Goal: Task Accomplishment & Management: Use online tool/utility

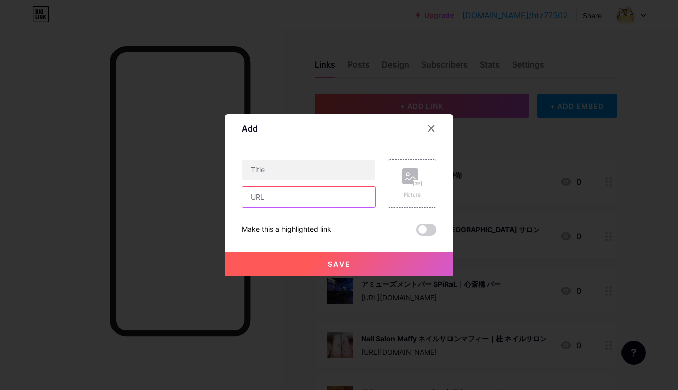
click at [354, 193] on input "text" at bounding box center [308, 197] width 133 height 20
paste input "[URL][DOMAIN_NAME]"
type input "[URL][DOMAIN_NAME]"
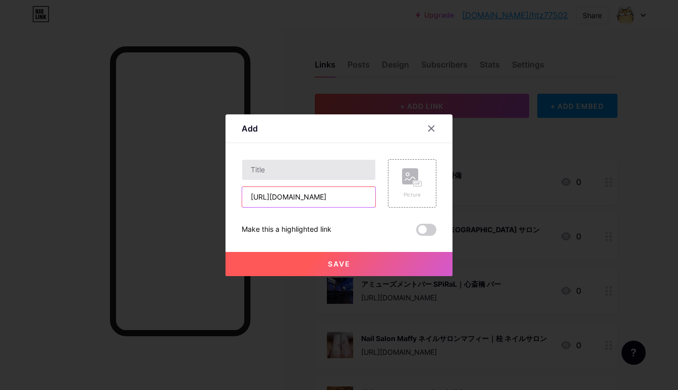
click at [323, 164] on input "text" at bounding box center [308, 170] width 133 height 20
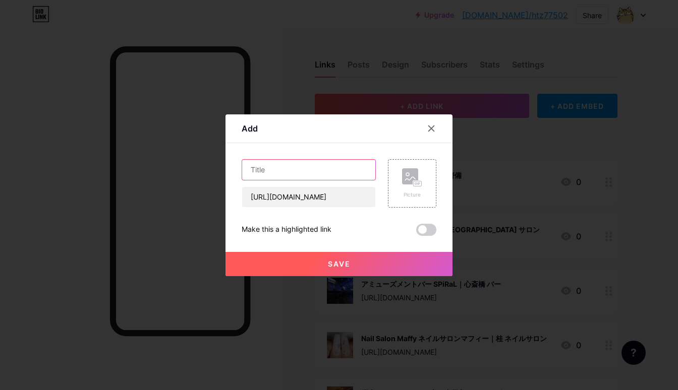
paste input "MIRU by INCE HAIR｜[GEOGRAPHIC_DATA][PERSON_NAME][GEOGRAPHIC_DATA] [GEOGRAPHIC_D…"
type input "MIRU by INCE HAIR｜[GEOGRAPHIC_DATA][PERSON_NAME][GEOGRAPHIC_DATA] [GEOGRAPHIC_D…"
click at [405, 181] on rect at bounding box center [410, 176] width 16 height 16
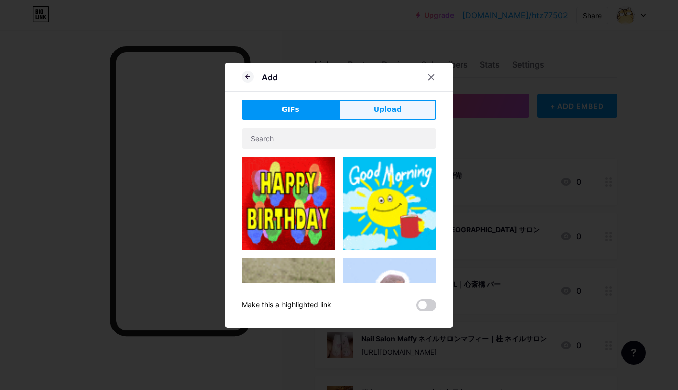
click at [412, 114] on button "Upload" at bounding box center [387, 110] width 97 height 20
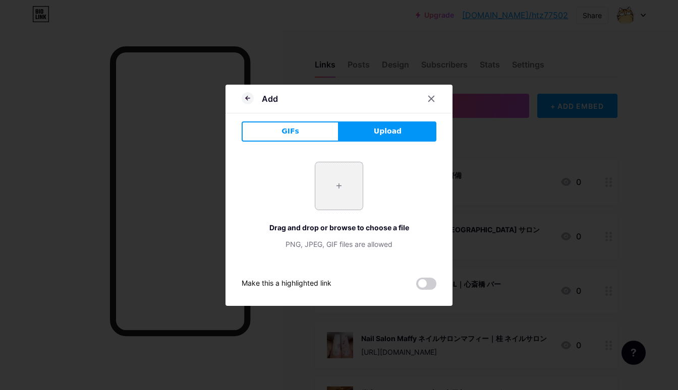
click at [341, 194] on input "file" at bounding box center [338, 185] width 47 height 47
type input "C:\fakepath\a10512b60b3b1c89ef77afbd2759c5cf54765c1ac98b90901ef04d788d8e161c.jpg"
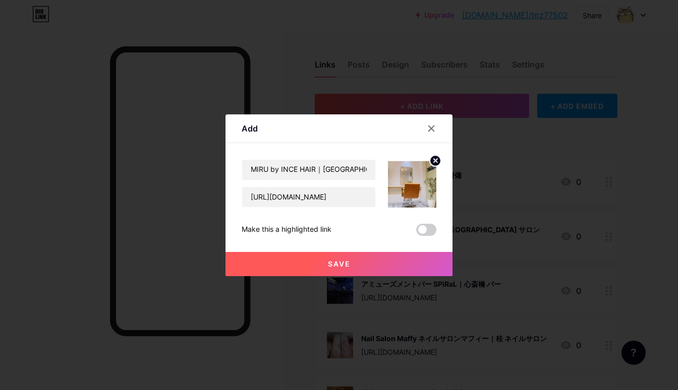
click at [303, 256] on button "Save" at bounding box center [338, 264] width 227 height 24
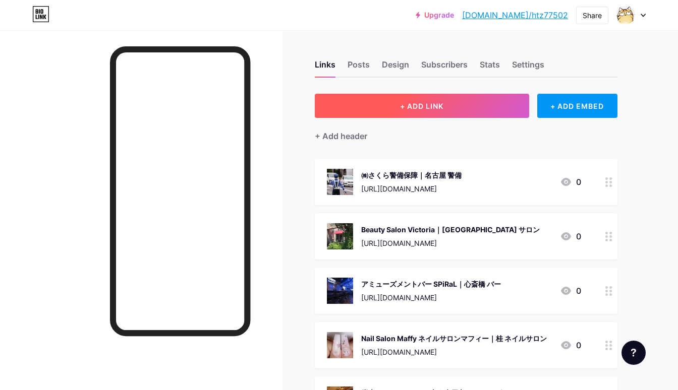
click at [390, 106] on button "+ ADD LINK" at bounding box center [422, 106] width 214 height 24
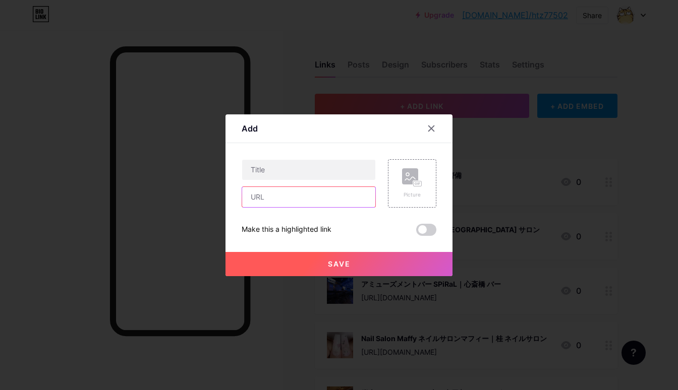
click at [342, 197] on input "text" at bounding box center [308, 197] width 133 height 20
paste input "[URL][DOMAIN_NAME]"
type input "[URL][DOMAIN_NAME]"
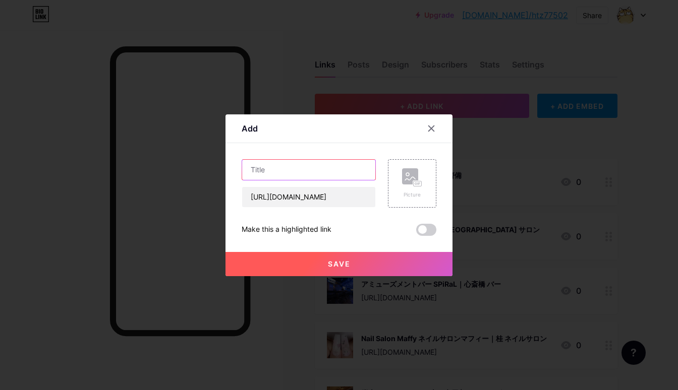
click at [298, 165] on input "text" at bounding box center [308, 170] width 133 height 20
paste input "フィットネスサロン 悠｜姫路市 フィットネス"
type input "フィットネスサロン 悠｜姫路市 フィットネス"
click at [407, 178] on icon at bounding box center [410, 178] width 10 height 3
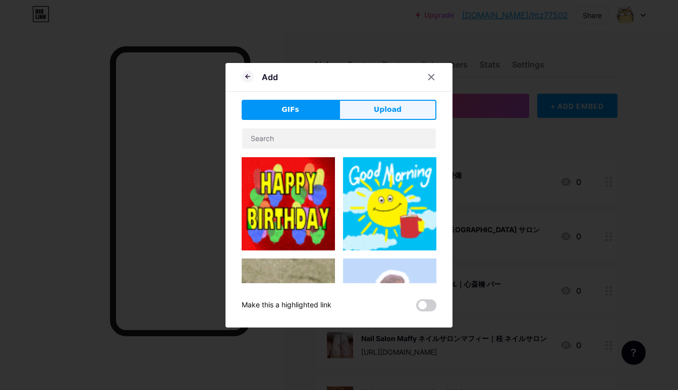
click at [412, 103] on button "Upload" at bounding box center [387, 110] width 97 height 20
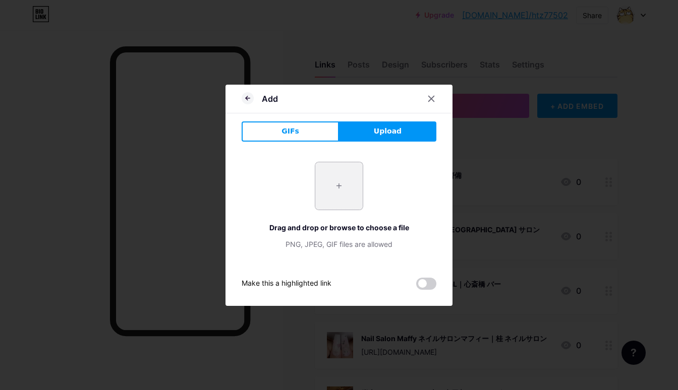
click at [351, 177] on input "file" at bounding box center [338, 185] width 47 height 47
type input "C:\fakepath\00cbe44a4f32a63d9829a7fab8a9fe04647195145b19def0120c67ad94ca05f3.jpg"
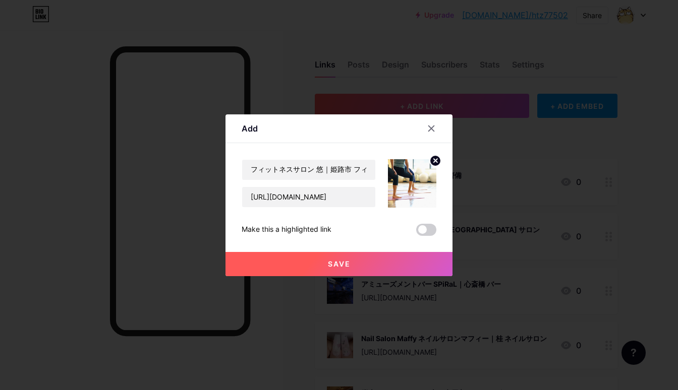
click at [337, 266] on span "Save" at bounding box center [339, 264] width 23 height 9
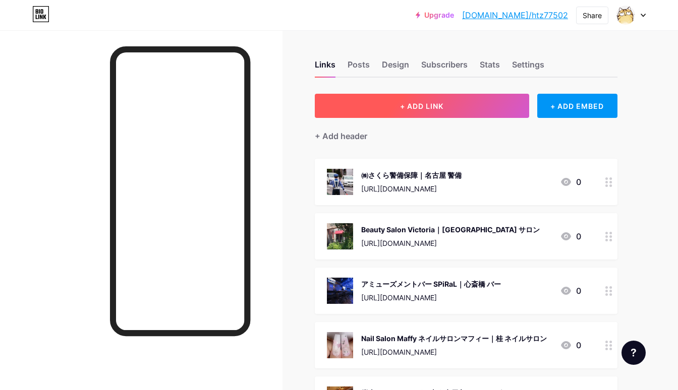
click at [372, 113] on button "+ ADD LINK" at bounding box center [422, 106] width 214 height 24
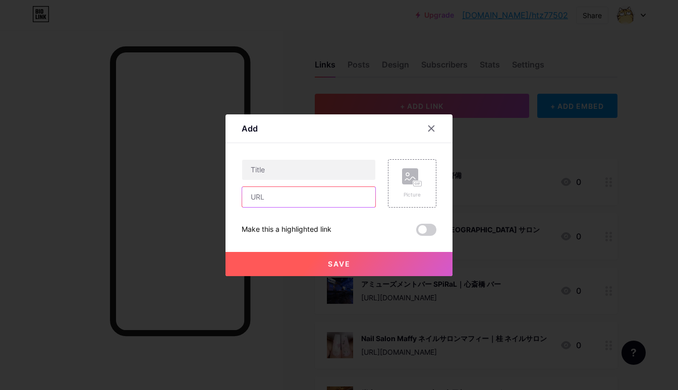
click at [336, 198] on input "text" at bounding box center [308, 197] width 133 height 20
paste input "[URL][DOMAIN_NAME]"
type input "[URL][DOMAIN_NAME]"
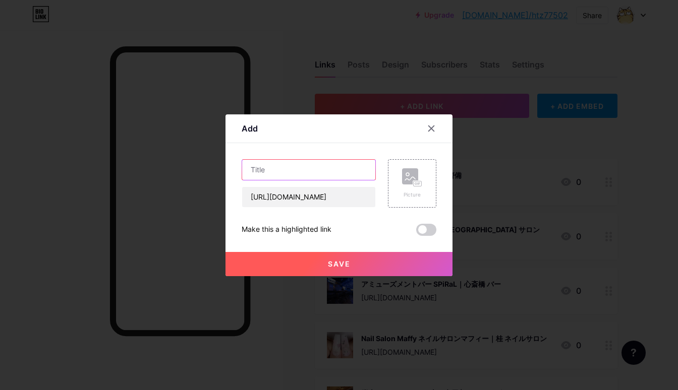
click at [351, 169] on input "text" at bounding box center [308, 170] width 133 height 20
paste input "栄才塾｜[PERSON_NAME][GEOGRAPHIC_DATA] 個別指導塾"
type input "栄才塾｜[PERSON_NAME][GEOGRAPHIC_DATA] 個別指導塾"
click at [417, 175] on rect at bounding box center [410, 176] width 16 height 16
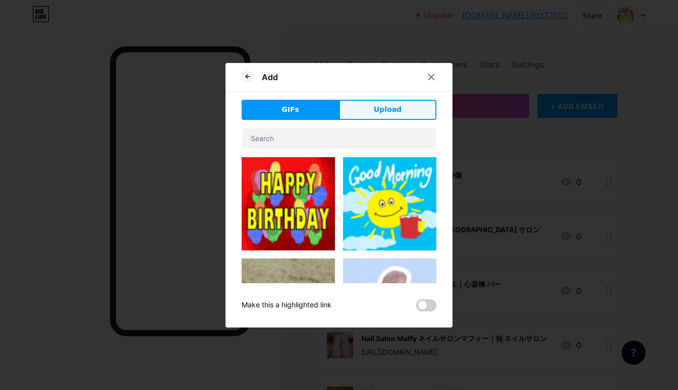
click at [408, 102] on button "Upload" at bounding box center [387, 110] width 97 height 20
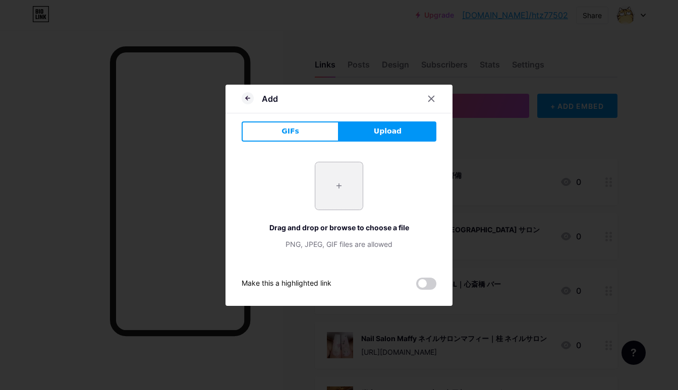
click at [337, 195] on input "file" at bounding box center [338, 185] width 47 height 47
type input "C:\fakepath\49e3b1e216b0f3559c4a4129846ac6070f446637a513325028d87e86693ccc48.jpg"
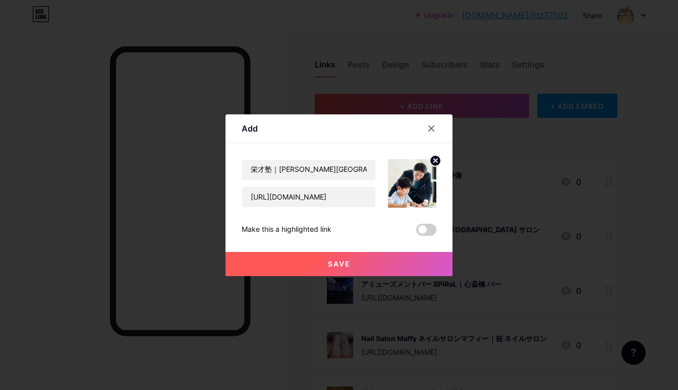
click at [334, 260] on span "Save" at bounding box center [339, 264] width 23 height 9
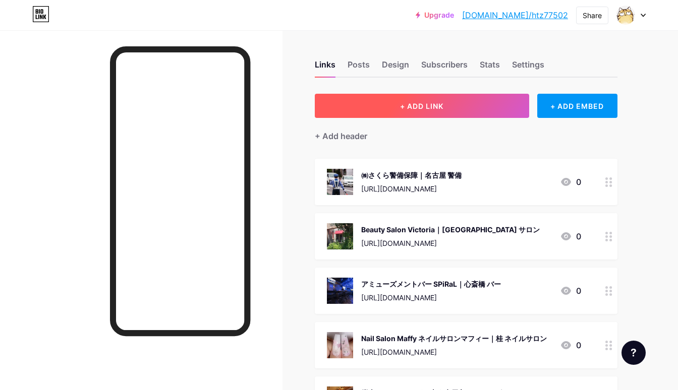
click at [383, 100] on button "+ ADD LINK" at bounding box center [422, 106] width 214 height 24
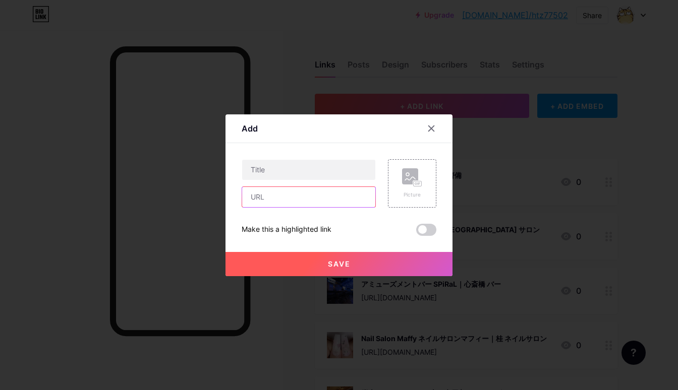
click at [316, 191] on input "text" at bounding box center [308, 197] width 133 height 20
paste input "[URL][DOMAIN_NAME]"
type input "[URL][DOMAIN_NAME]"
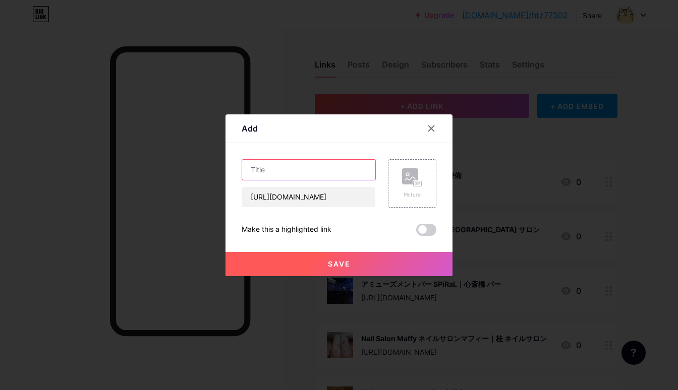
click at [320, 160] on input "text" at bounding box center [308, 170] width 133 height 20
paste input "たんたん整体院｜[GEOGRAPHIC_DATA] 整体院"
type input "たんたん整体院｜[GEOGRAPHIC_DATA] 整体院"
click at [393, 176] on div "Picture" at bounding box center [412, 183] width 48 height 48
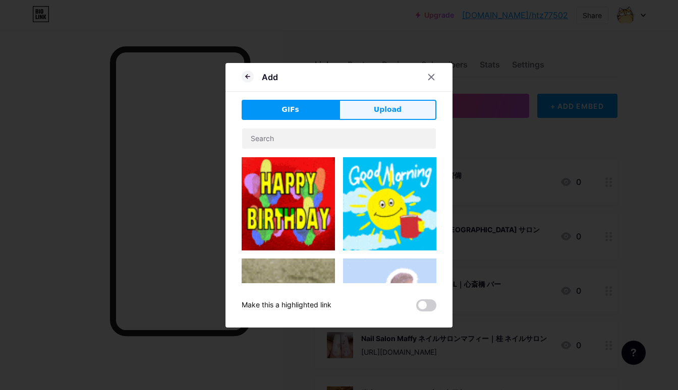
click at [399, 107] on span "Upload" at bounding box center [388, 109] width 28 height 11
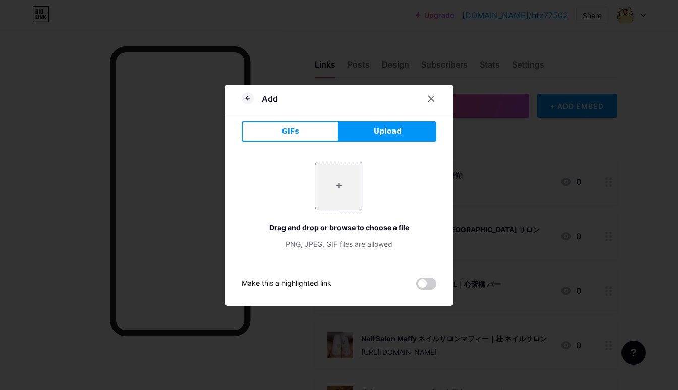
click at [332, 188] on input "file" at bounding box center [338, 185] width 47 height 47
type input "C:\fakepath\d1b2cffd8532bac417c5e968c3b34d47fac89de8dbc703d7b01738ffd06d71a1.jpg"
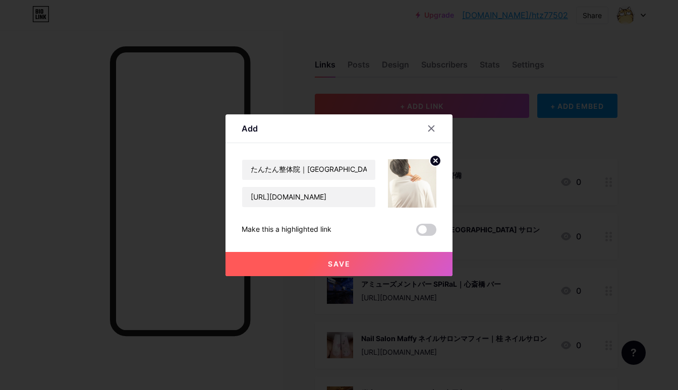
click at [309, 257] on button "Save" at bounding box center [338, 264] width 227 height 24
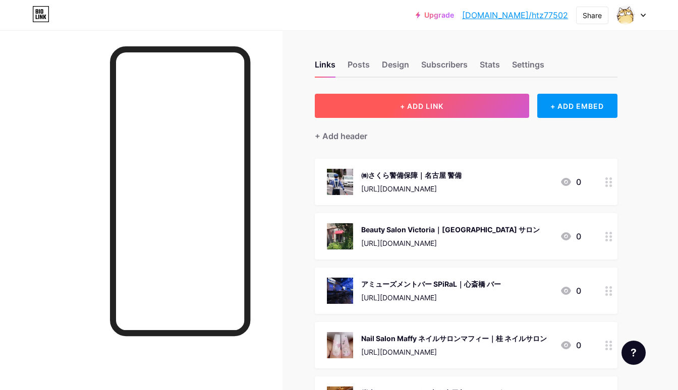
click at [408, 112] on button "+ ADD LINK" at bounding box center [422, 106] width 214 height 24
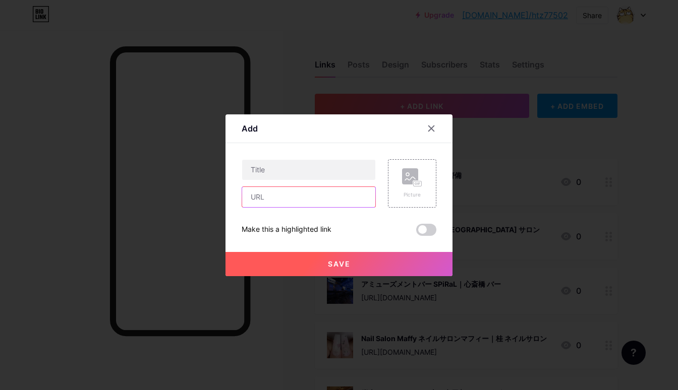
click at [333, 197] on input "text" at bounding box center [308, 197] width 133 height 20
paste input "[URL][DOMAIN_NAME]"
type input "[URL][DOMAIN_NAME]"
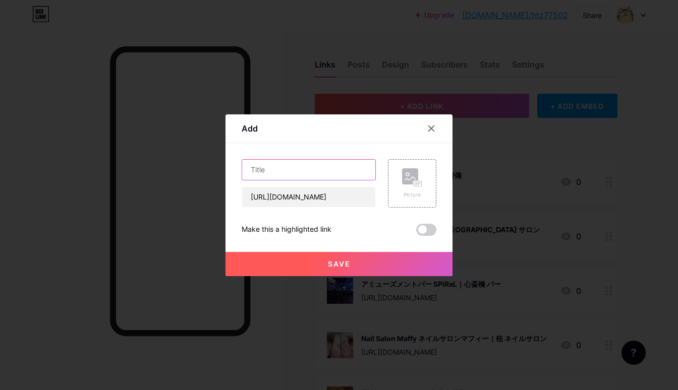
click at [353, 160] on input "text" at bounding box center [308, 170] width 133 height 20
paste input "#YOLO｜[GEOGRAPHIC_DATA] [GEOGRAPHIC_DATA]"
type input "#YOLO｜[GEOGRAPHIC_DATA] [GEOGRAPHIC_DATA]"
click at [406, 177] on rect at bounding box center [410, 176] width 16 height 16
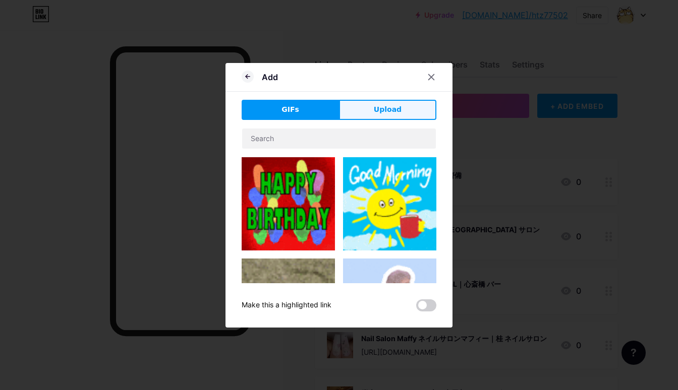
click at [401, 103] on button "Upload" at bounding box center [387, 110] width 97 height 20
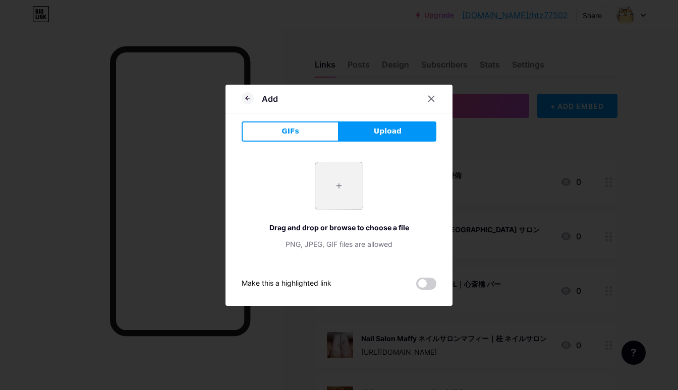
click at [327, 192] on input "file" at bounding box center [338, 185] width 47 height 47
type input "C:\fakepath\e66a5974077972f8107926329dbe063441b320beae61a44a42ae1cf1a406f03d.jpg"
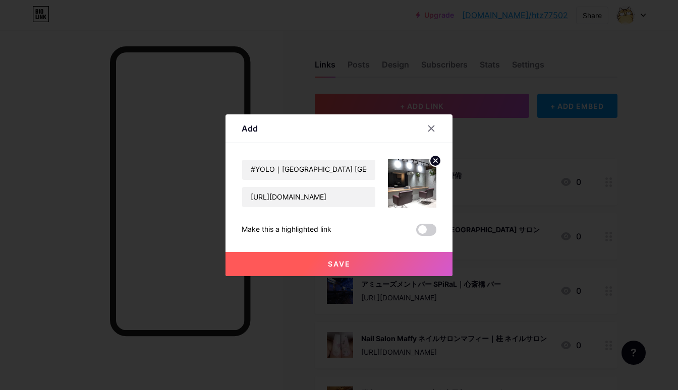
click at [324, 260] on button "Save" at bounding box center [338, 264] width 227 height 24
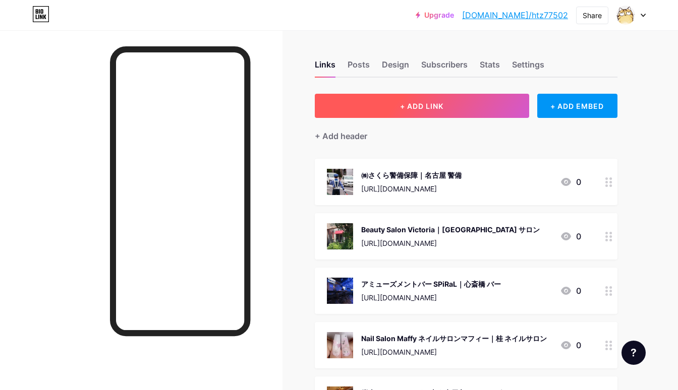
click at [401, 109] on span "+ ADD LINK" at bounding box center [421, 106] width 43 height 9
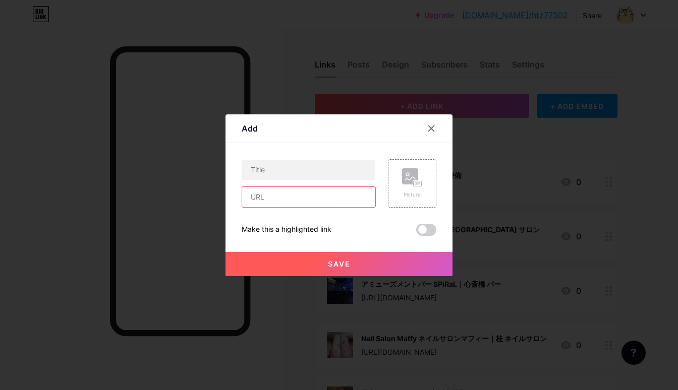
click at [325, 197] on input "text" at bounding box center [308, 197] width 133 height 20
paste input "[URL][DOMAIN_NAME]"
type input "[URL][DOMAIN_NAME]"
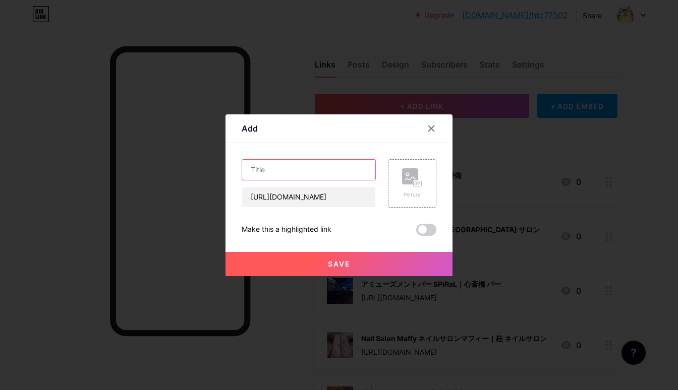
click at [320, 174] on input "text" at bounding box center [308, 170] width 133 height 20
paste input "コインランドリー ランドロマット西京極（カフェ併設）｜京都 コインランドリー"
type input "コインランドリー ランドロマット西京極（カフェ併設）｜京都 コインランドリー"
click at [400, 176] on div "Picture" at bounding box center [412, 183] width 48 height 48
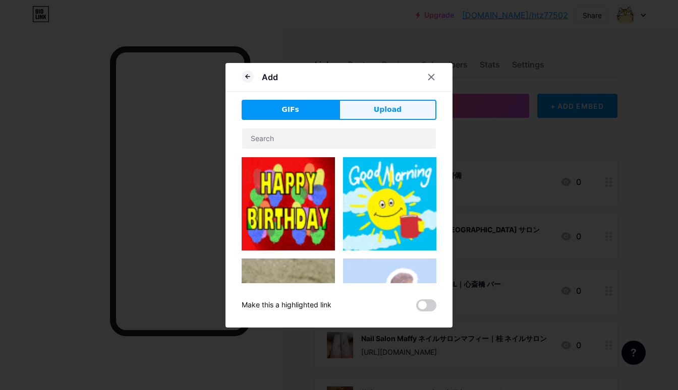
click at [392, 110] on span "Upload" at bounding box center [388, 109] width 28 height 11
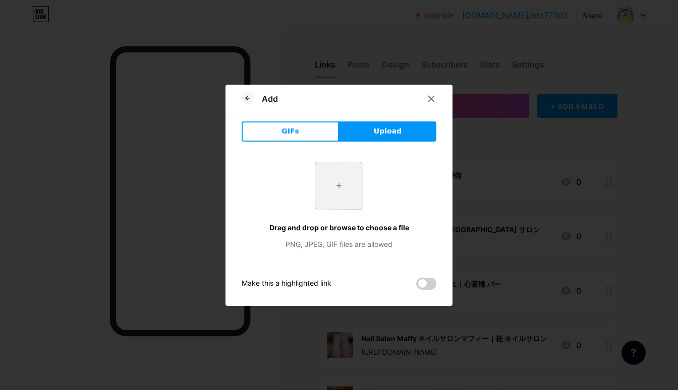
click at [350, 183] on input "file" at bounding box center [338, 185] width 47 height 47
type input "C:\fakepath\789db09219cf156f9d46ca027cefe34eec134b822d9409d94a8364705c7ab59e.jpg"
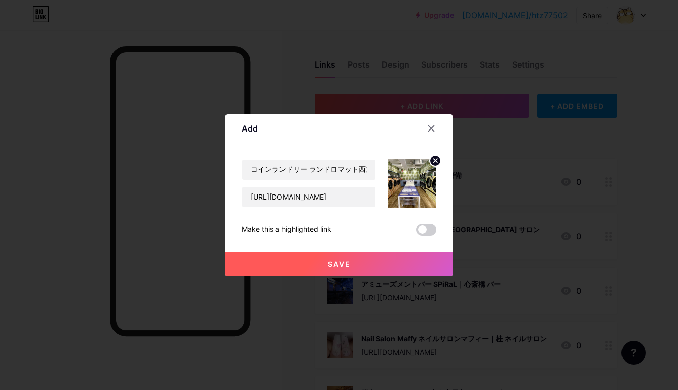
click at [344, 261] on span "Save" at bounding box center [339, 264] width 23 height 9
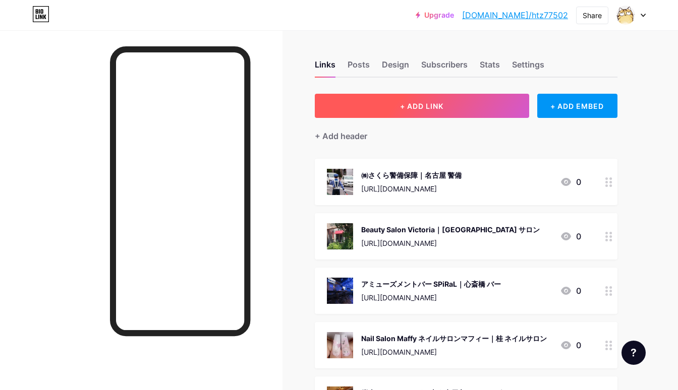
click at [416, 108] on span "+ ADD LINK" at bounding box center [421, 106] width 43 height 9
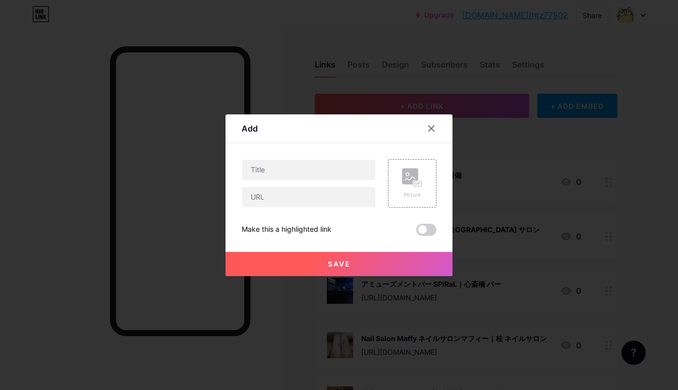
click at [359, 186] on div at bounding box center [309, 183] width 134 height 48
click at [356, 198] on input "text" at bounding box center [308, 197] width 133 height 20
paste input "[URL][DOMAIN_NAME]"
type input "[URL][DOMAIN_NAME]"
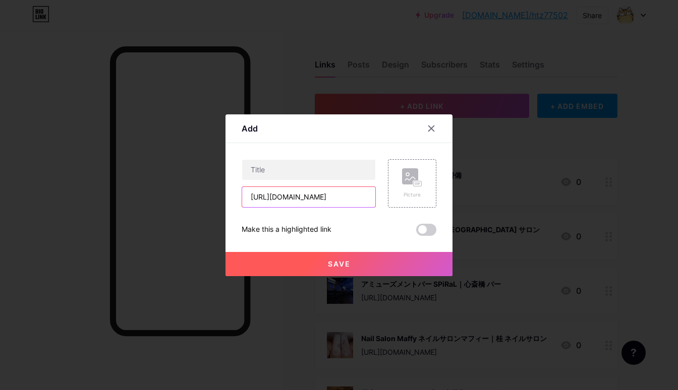
scroll to position [0, 0]
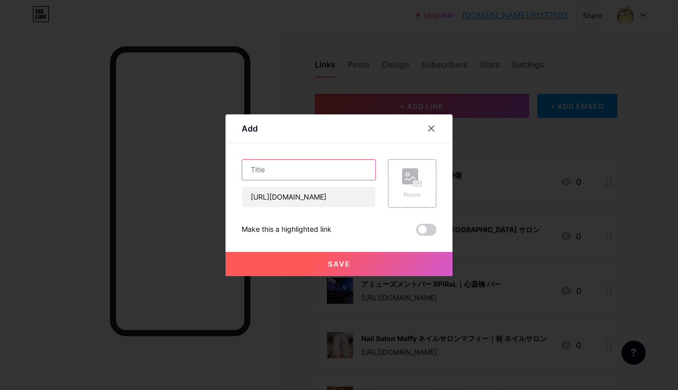
click at [341, 174] on input "text" at bounding box center [308, 170] width 133 height 20
paste input "AO& アオト｜[PERSON_NAME]室"
type input "AO& アオト｜[PERSON_NAME]室"
click at [398, 177] on div "Picture" at bounding box center [412, 183] width 48 height 48
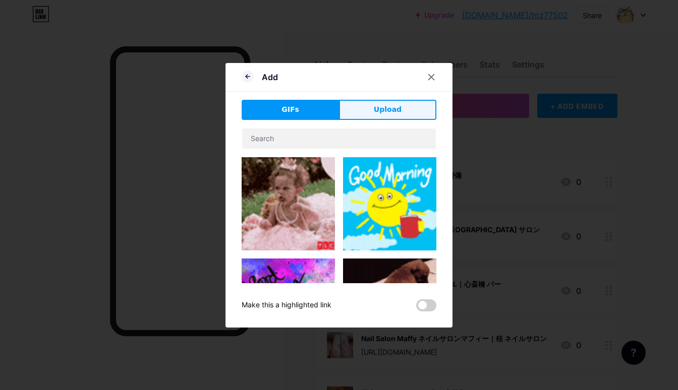
click at [384, 103] on button "Upload" at bounding box center [387, 110] width 97 height 20
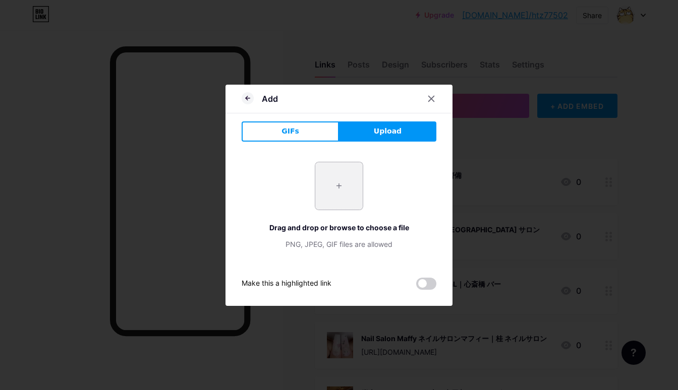
click at [345, 190] on input "file" at bounding box center [338, 185] width 47 height 47
type input "C:\fakepath\1760004715519.jpeg"
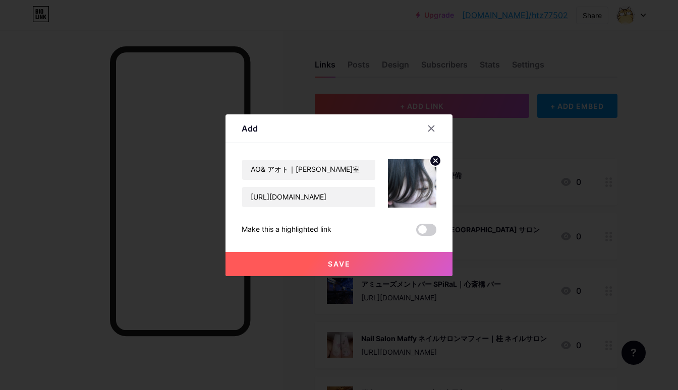
click at [360, 261] on button "Save" at bounding box center [338, 264] width 227 height 24
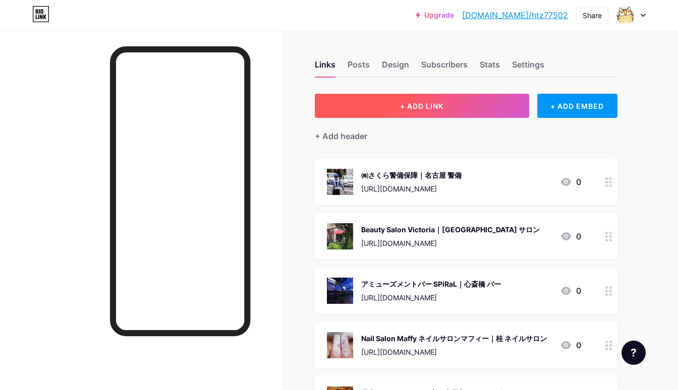
click at [439, 98] on button "+ ADD LINK" at bounding box center [422, 106] width 214 height 24
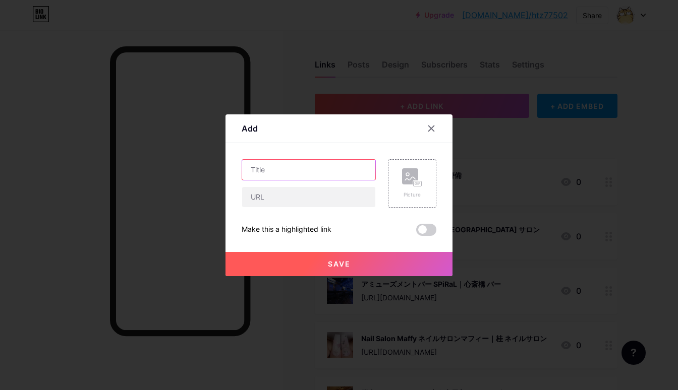
click at [343, 179] on input "text" at bounding box center [308, 170] width 133 height 20
paste input "リラクゼーションHARU｜鹿児島市 リラクゼーション"
type input "リラクゼーションHARU｜鹿児島市 リラクゼーション"
click at [409, 176] on rect at bounding box center [410, 176] width 16 height 16
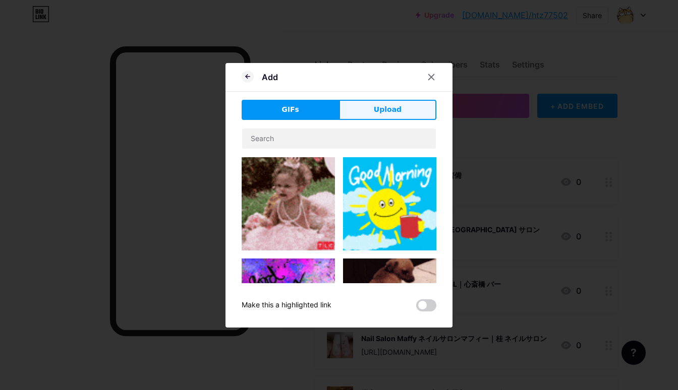
click at [402, 109] on button "Upload" at bounding box center [387, 110] width 97 height 20
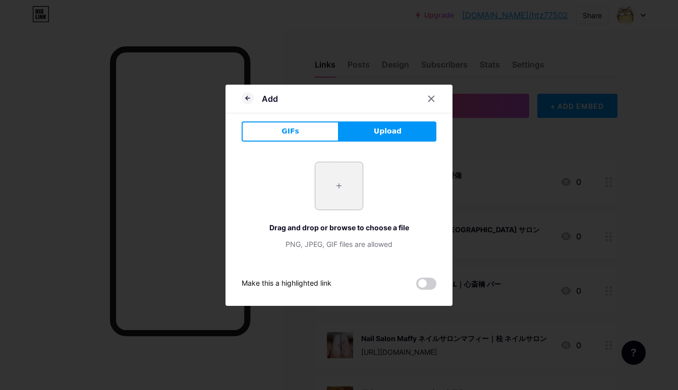
click at [341, 185] on input "file" at bounding box center [338, 185] width 47 height 47
type input "C:\fakepath\f04bfae22381cb0bf8eabd76802b0366d761b397c721da40fba66d7a00bf24fc.jpg"
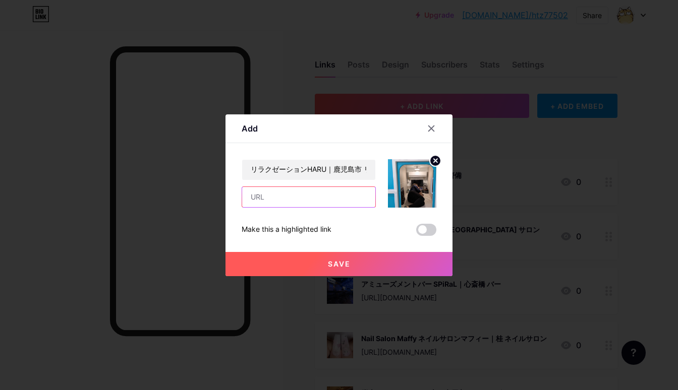
click at [346, 200] on input "text" at bounding box center [308, 197] width 133 height 20
paste input "[URL][DOMAIN_NAME]"
type input "[URL][DOMAIN_NAME]"
click at [328, 261] on span "Save" at bounding box center [339, 264] width 23 height 9
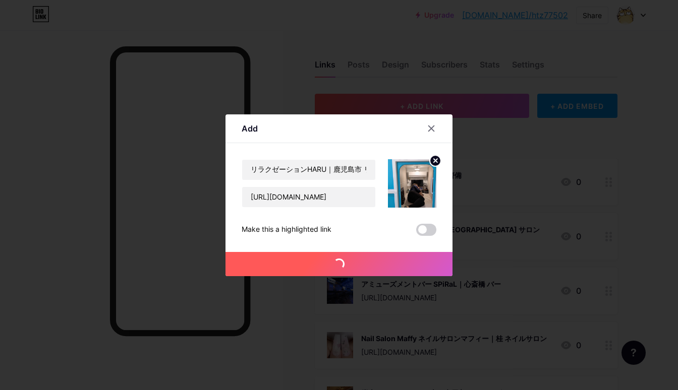
scroll to position [0, 0]
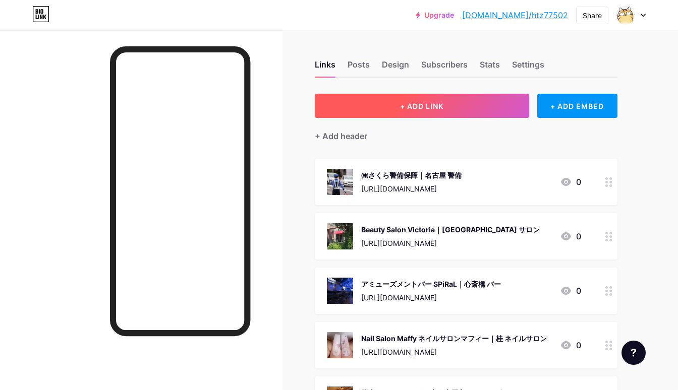
click at [427, 108] on span "+ ADD LINK" at bounding box center [421, 106] width 43 height 9
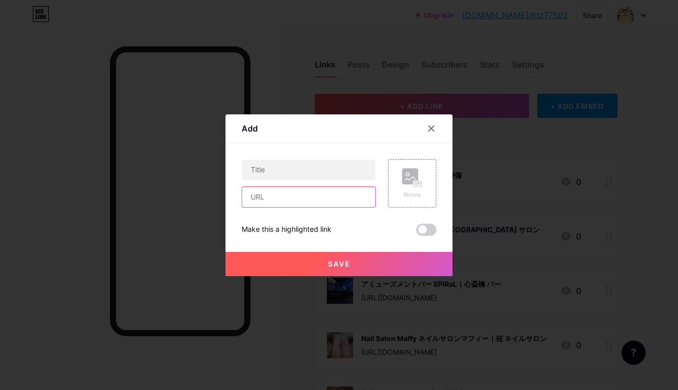
click at [311, 188] on input "text" at bounding box center [308, 197] width 133 height 20
paste input "[URL][DOMAIN_NAME]"
type input "[URL][DOMAIN_NAME]"
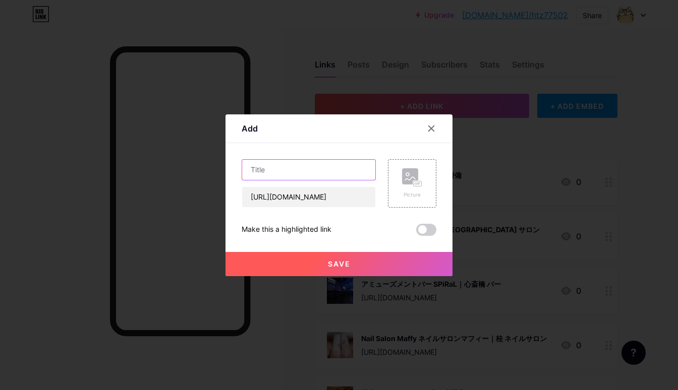
click at [354, 179] on input "text" at bounding box center [308, 170] width 133 height 20
paste input "KOKOCHI‐心地 エステティックサロン｜[GEOGRAPHIC_DATA] エステ"
type input "KOKOCHI‐心地 エステティックサロン｜[GEOGRAPHIC_DATA] エステ"
click at [399, 179] on div "Picture" at bounding box center [412, 183] width 48 height 48
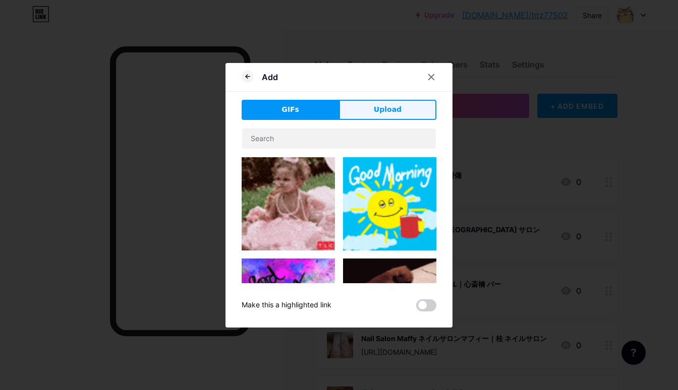
click at [397, 106] on span "Upload" at bounding box center [388, 109] width 28 height 11
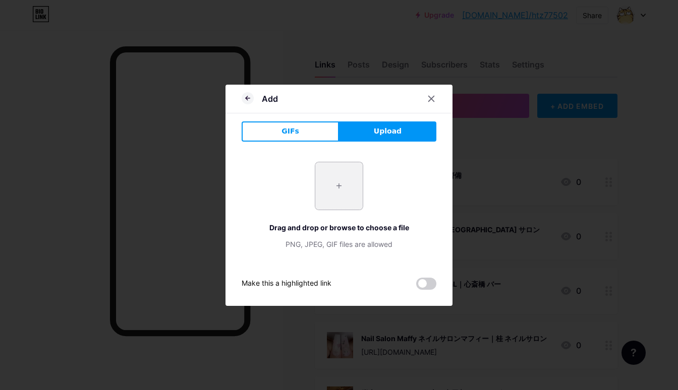
click at [343, 167] on input "file" at bounding box center [338, 185] width 47 height 47
type input "C:\fakepath\c58f26ba655783c5b858e3df06d317d61b22ddbe09a6a19dc21c7aee87d6b341.jpg"
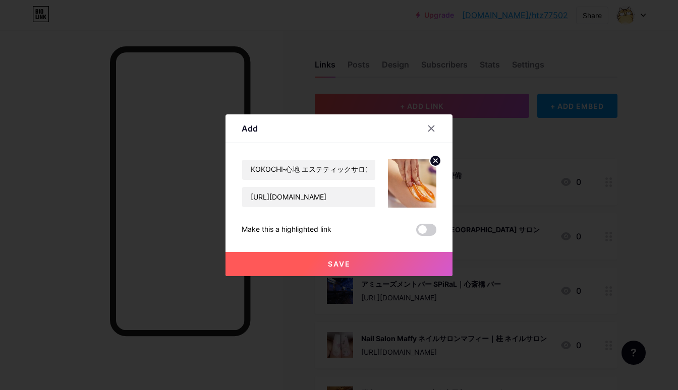
click at [335, 257] on button "Save" at bounding box center [338, 264] width 227 height 24
